Goal: Information Seeking & Learning: Find specific fact

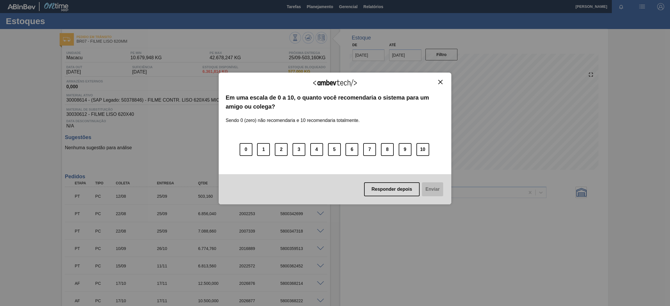
click at [639, 111] on div "Agradecemos seu feedback! Em uma escala de 0 a 10, o quanto você recomendaria o…" at bounding box center [335, 153] width 670 height 306
click at [442, 81] on button "Close" at bounding box center [440, 82] width 8 height 5
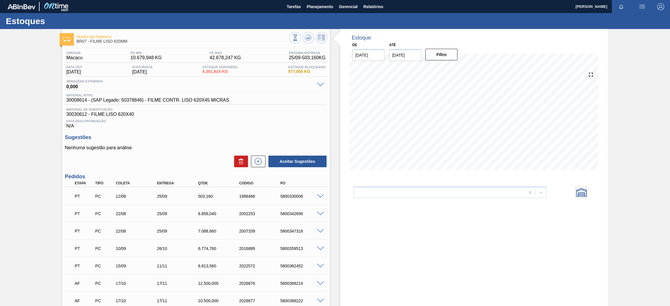
click at [425, 235] on div "Estoque De [DATE] Até [DATE] Filtro 23/09 Projeção de Estoque 5,840.561 [DOMAIN…" at bounding box center [474, 193] width 268 height 328
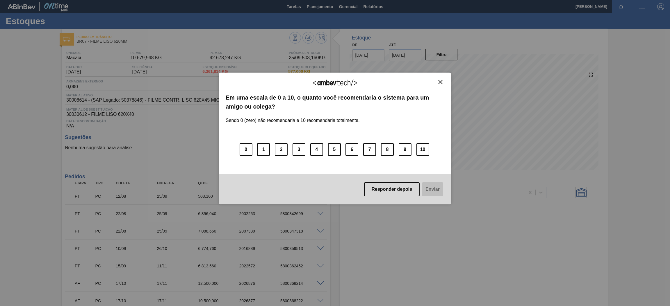
click at [439, 86] on div "Agradecemos seu feedback!" at bounding box center [335, 87] width 219 height 14
click at [441, 82] on img "Close" at bounding box center [440, 82] width 4 height 4
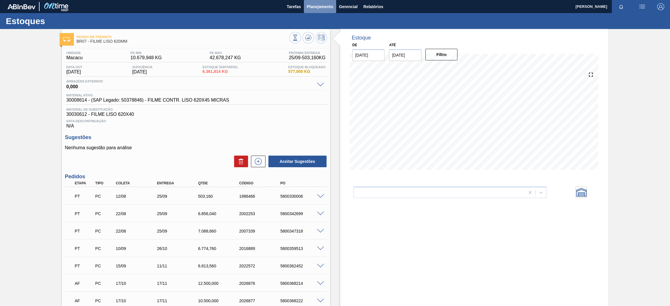
click at [319, 3] on span "Planejamento" at bounding box center [320, 6] width 26 height 7
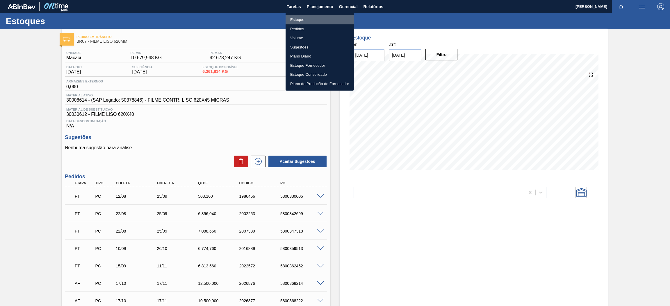
click at [296, 20] on li "Estoque" at bounding box center [319, 19] width 68 height 9
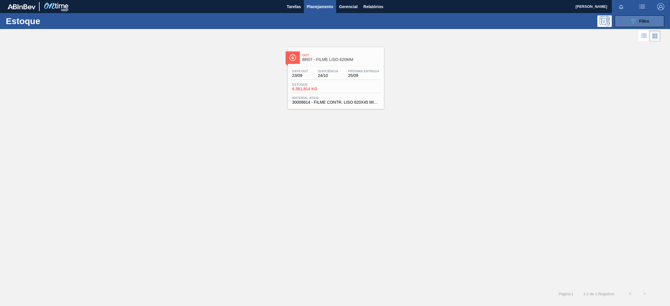
click at [626, 25] on button "089F7B8B-B2A5-4AFE-B5C0-19BA573D28AC Filtro" at bounding box center [638, 21] width 49 height 12
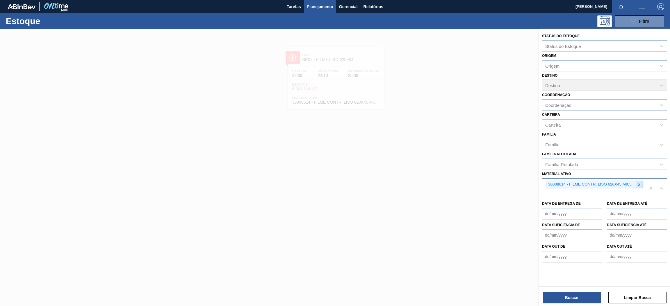
click at [641, 183] on icon at bounding box center [639, 185] width 4 height 4
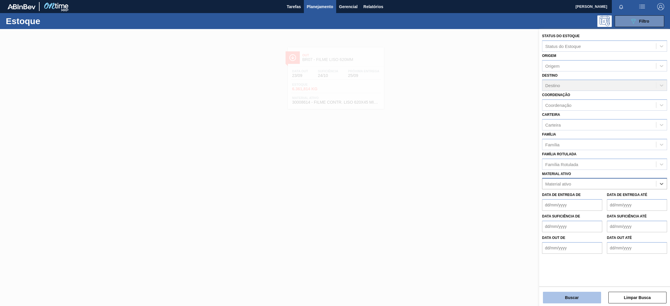
click at [564, 301] on button "Buscar" at bounding box center [572, 298] width 58 height 12
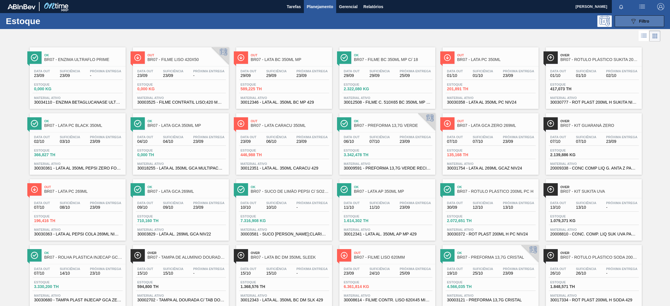
click at [641, 17] on button "089F7B8B-B2A5-4AFE-B5C0-19BA573D28AC Filtro" at bounding box center [638, 21] width 49 height 12
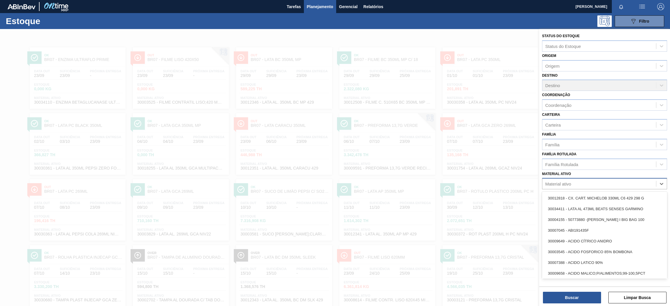
click at [567, 183] on div "Material ativo" at bounding box center [558, 184] width 26 height 5
paste ativo "30030372"
type ativo "30030372"
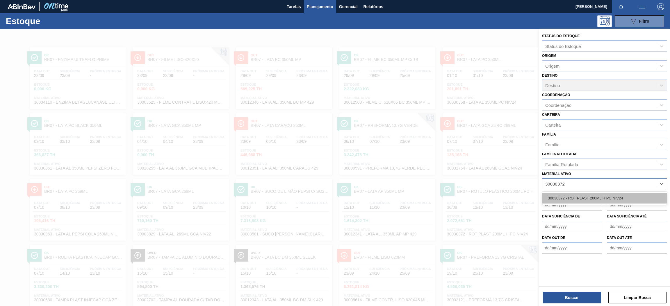
click at [557, 193] on div "30030372 - ROT PLAST 200ML H PC NIV24" at bounding box center [604, 198] width 125 height 11
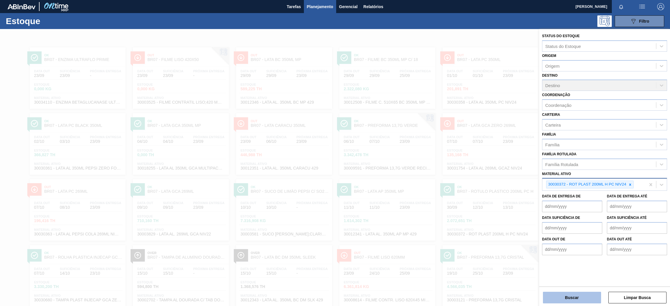
click at [566, 301] on button "Buscar" at bounding box center [572, 298] width 58 height 12
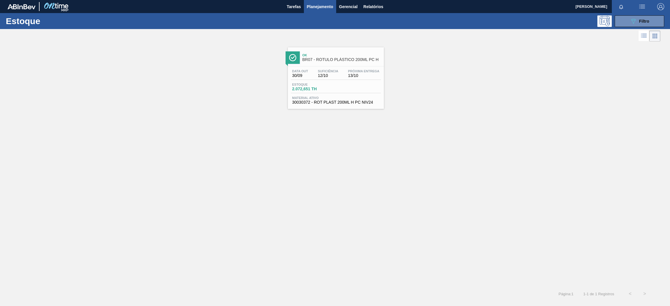
click at [350, 60] on span "BR07 - RÓTULO PLÁSTICO 200ML PC H" at bounding box center [341, 60] width 78 height 4
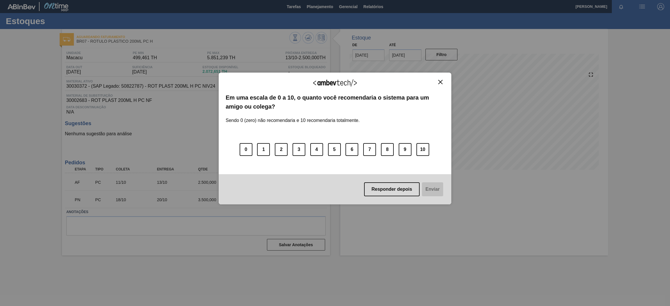
click at [438, 80] on img "Close" at bounding box center [440, 82] width 4 height 4
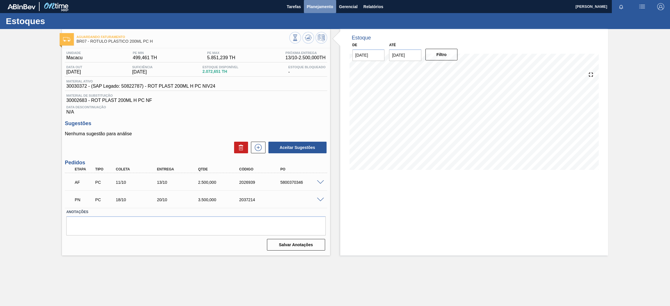
click at [319, 8] on span "Planejamento" at bounding box center [320, 6] width 26 height 7
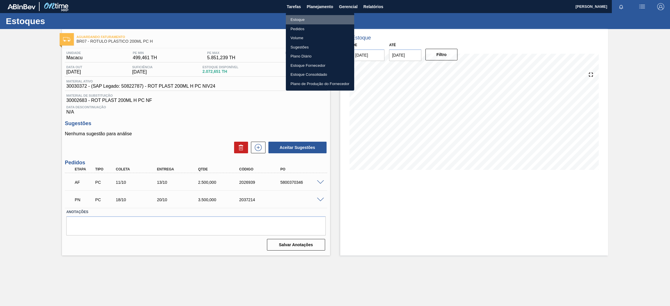
click at [298, 20] on li "Estoque" at bounding box center [320, 19] width 68 height 9
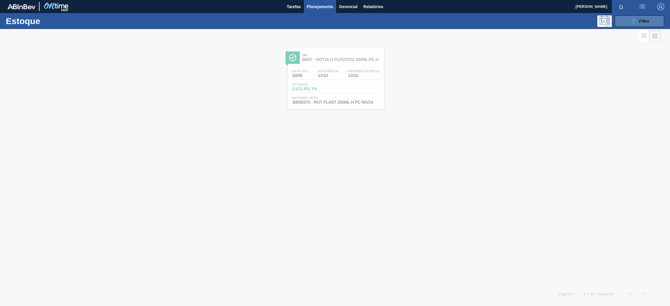
click at [633, 19] on icon "089F7B8B-B2A5-4AFE-B5C0-19BA573D28AC" at bounding box center [633, 21] width 7 height 7
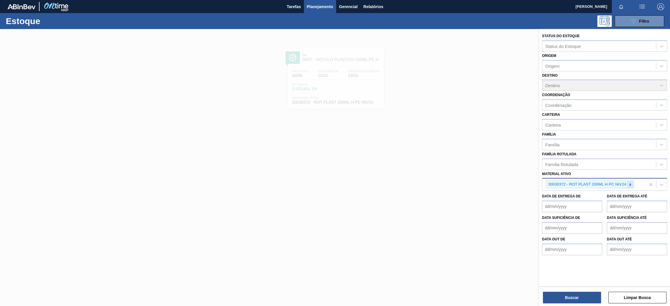
click at [628, 185] on icon at bounding box center [630, 185] width 4 height 4
paste ativo "30034325"
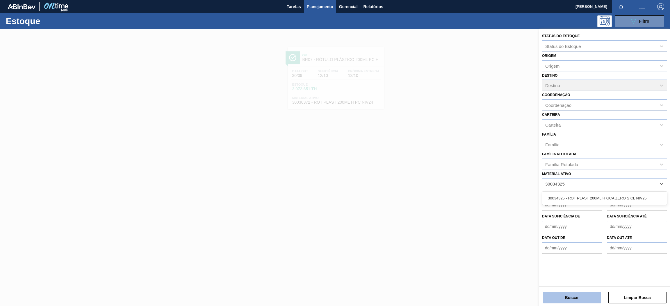
type ativo "30034325"
click at [564, 301] on button "Buscar" at bounding box center [572, 298] width 58 height 12
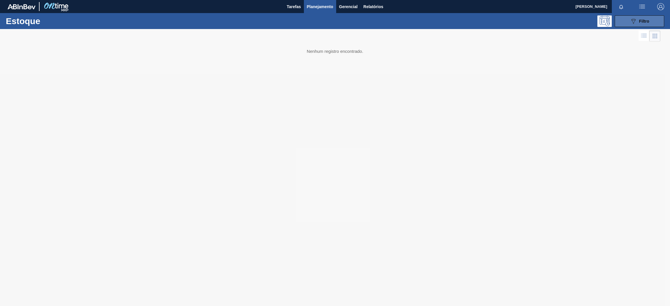
click at [630, 23] on icon "089F7B8B-B2A5-4AFE-B5C0-19BA573D28AC" at bounding box center [633, 21] width 7 height 7
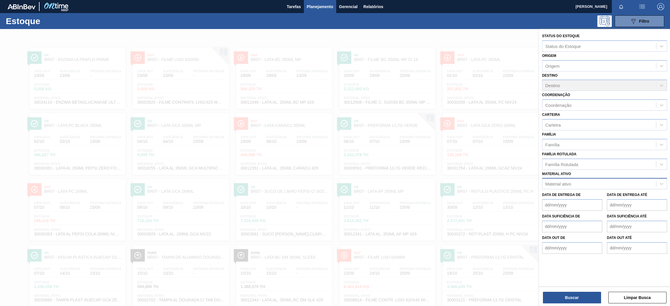
click at [571, 185] on div "Material ativo" at bounding box center [599, 184] width 114 height 8
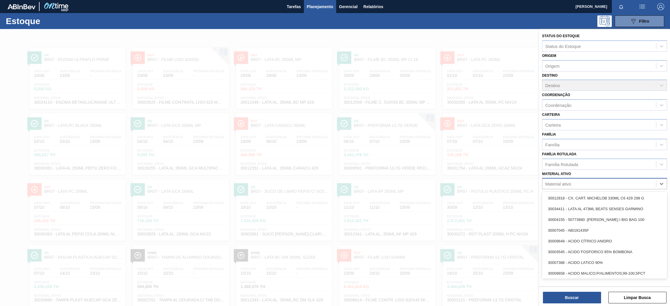
paste ativo "30034325"
type ativo "30034325"
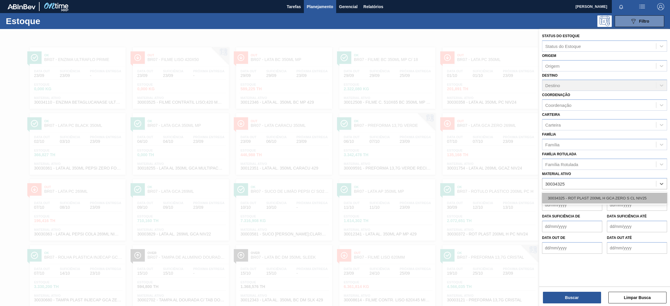
click at [564, 195] on div "30034325 - ROT PLAST 200ML H GCA ZERO S CL NIV25" at bounding box center [604, 198] width 125 height 11
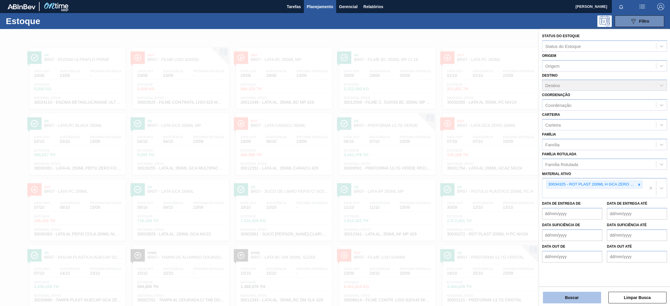
click at [576, 302] on button "Buscar" at bounding box center [572, 298] width 58 height 12
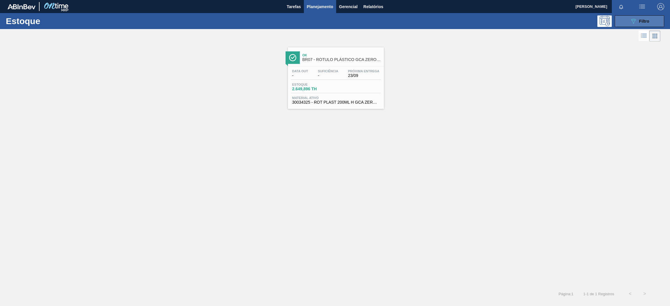
click at [645, 24] on div "089F7B8B-B2A5-4AFE-B5C0-19BA573D28AC Filtro" at bounding box center [639, 21] width 19 height 7
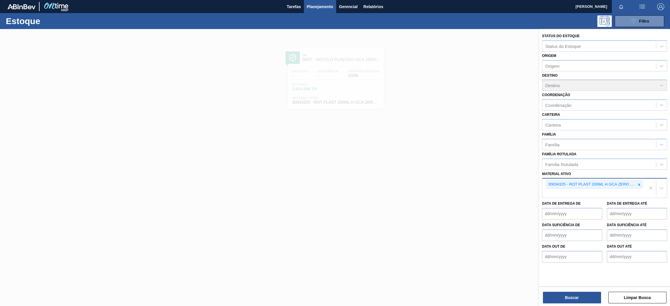
click at [638, 183] on div at bounding box center [639, 184] width 6 height 7
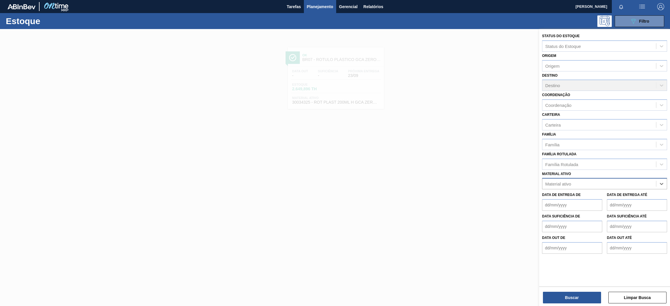
paste ativo "30003806"
type ativo "30003806"
click at [587, 198] on div "30003806 - ROT PLAST 200ML H GCA NIV22" at bounding box center [604, 198] width 125 height 11
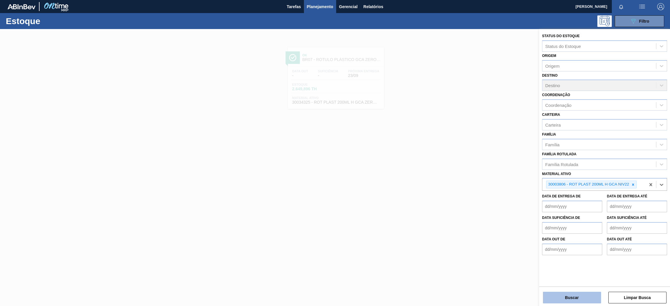
click at [550, 296] on button "Buscar" at bounding box center [572, 298] width 58 height 12
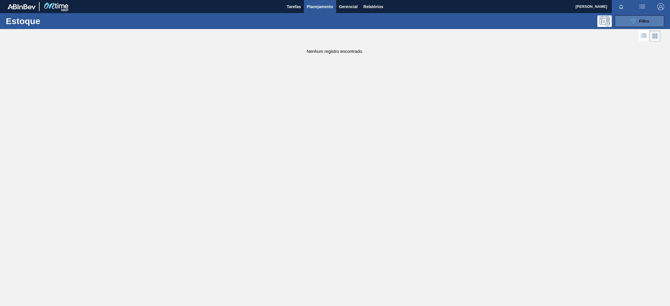
click at [637, 24] on div "089F7B8B-B2A5-4AFE-B5C0-19BA573D28AC Filtro" at bounding box center [639, 21] width 19 height 7
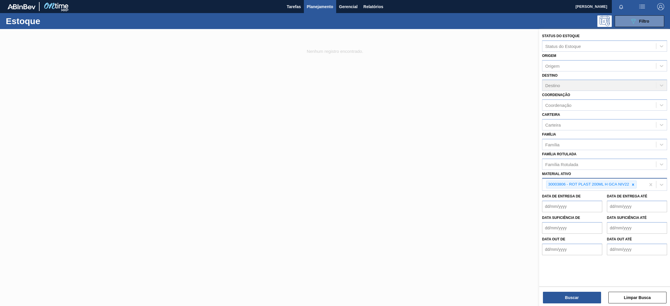
click at [628, 183] on div "30003806 - ROT PLAST 200ML H GCA NIV22" at bounding box center [587, 184] width 83 height 7
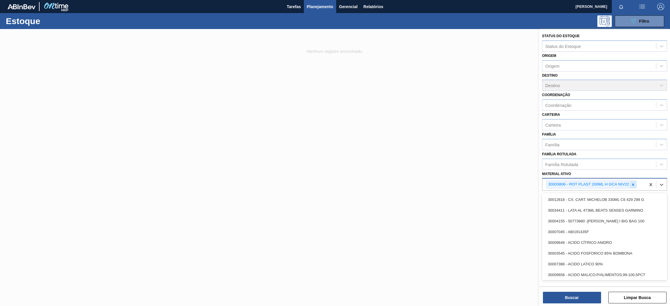
click at [634, 183] on icon at bounding box center [633, 185] width 4 height 4
paste ativo "30029598"
type ativo "30029598"
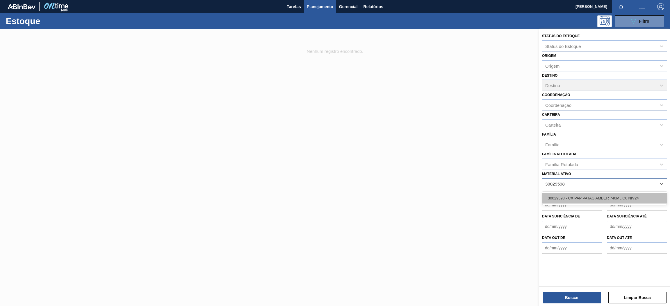
click at [605, 193] on div "30029598 - CX PAP PATAG AMBER 740ML C6 NIV24" at bounding box center [604, 198] width 125 height 11
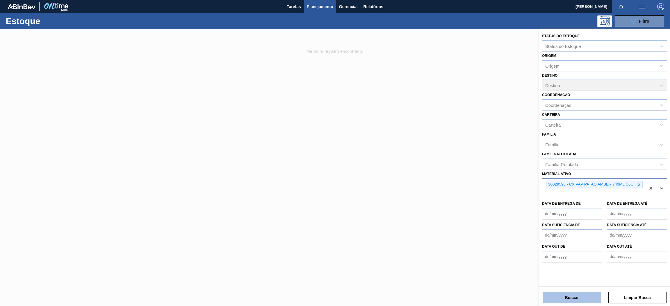
click at [556, 298] on button "Buscar" at bounding box center [572, 298] width 58 height 12
